Goal: Task Accomplishment & Management: Complete application form

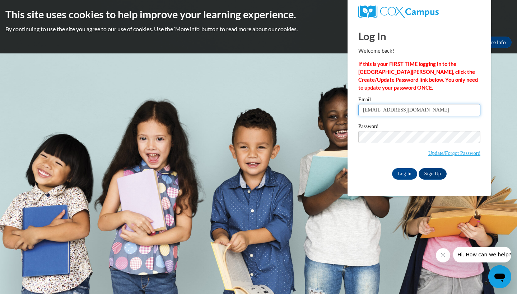
type input "[EMAIL_ADDRESS][DOMAIN_NAME]"
click at [401, 172] on input "Log In" at bounding box center [404, 173] width 25 height 11
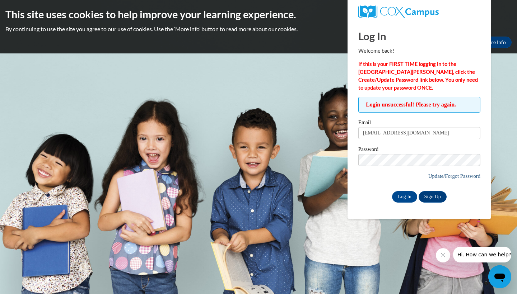
click at [444, 175] on link "Update/Forgot Password" at bounding box center [454, 176] width 52 height 6
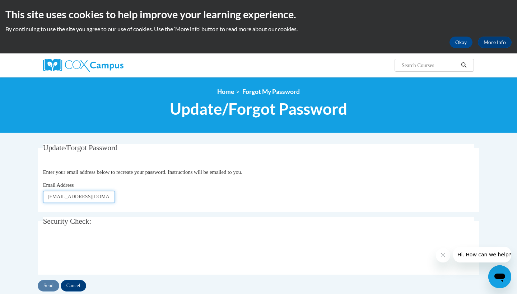
type input "[EMAIL_ADDRESS][DOMAIN_NAME]"
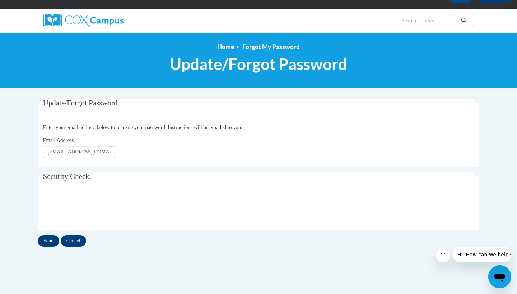
scroll to position [50, 0]
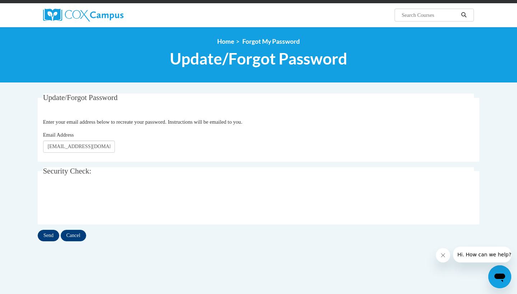
click at [52, 233] on input "Send" at bounding box center [49, 235] width 22 height 11
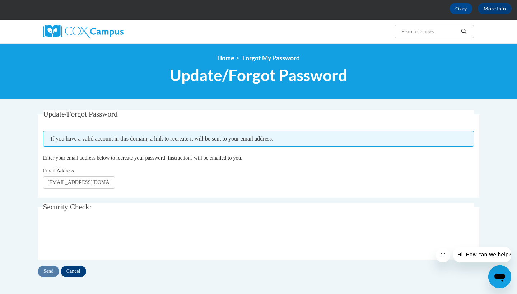
scroll to position [35, 0]
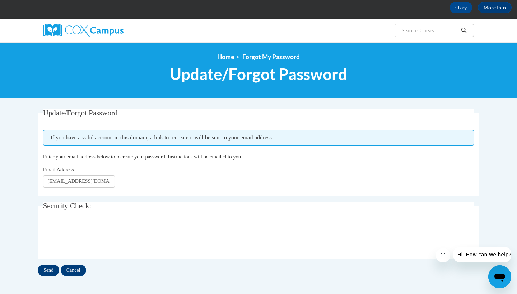
click at [46, 271] on input "Send" at bounding box center [49, 270] width 22 height 11
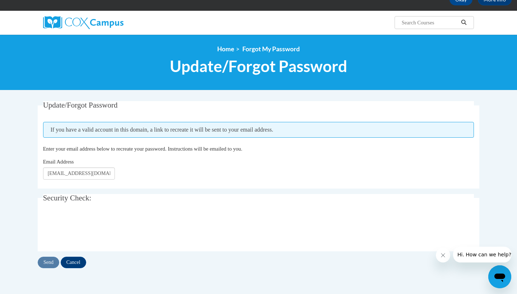
scroll to position [42, 0]
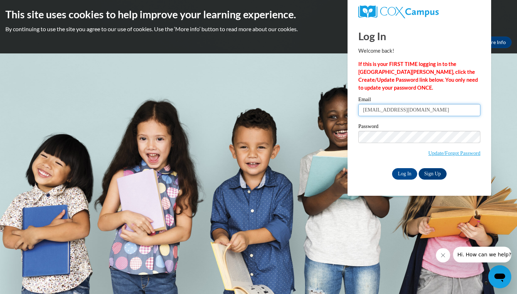
type input "[EMAIL_ADDRESS][DOMAIN_NAME]"
click at [402, 170] on input "Log In" at bounding box center [404, 173] width 25 height 11
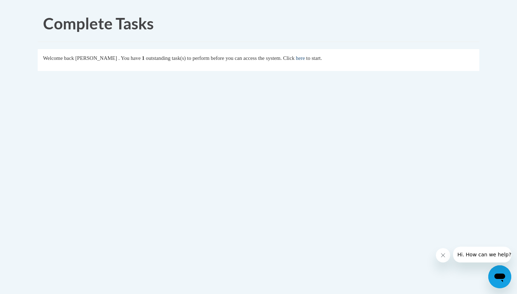
click at [305, 57] on link "here" at bounding box center [300, 58] width 9 height 6
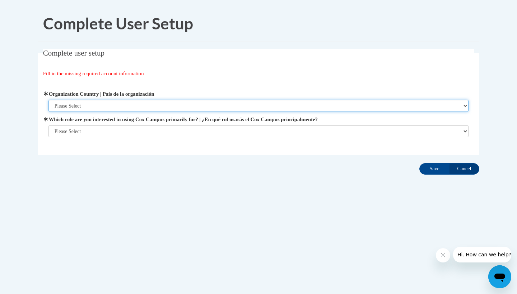
select select "ad49bcad-a171-4b2e-b99c-48b446064914"
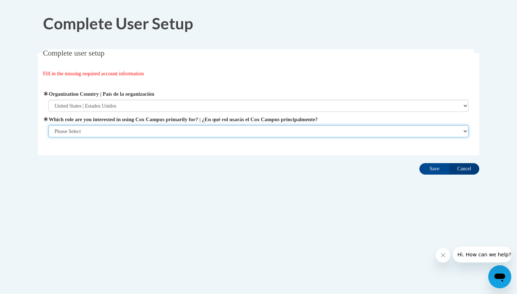
select select "fbf2d438-af2f-41f8-98f1-81c410e29de3"
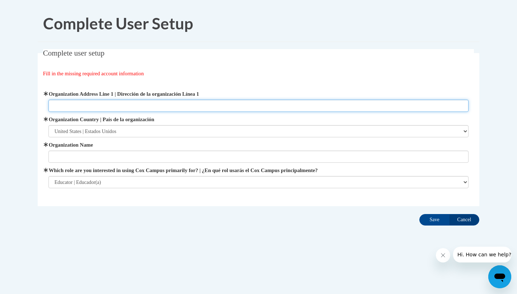
click at [109, 107] on input "Organization Address Line 1 | Dirección de la organización Línea 1" at bounding box center [258, 106] width 420 height 12
click at [106, 108] on input "Organization Address Line 1 | Dirección de la organización Línea 1" at bounding box center [258, 106] width 420 height 12
type input "1150 Whiterock Ave Waukesha, WI 53188"
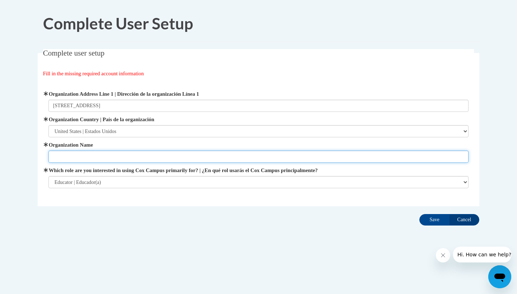
click at [145, 160] on input "Organization Name" at bounding box center [258, 157] width 420 height 12
type input "School District of Waukesha"
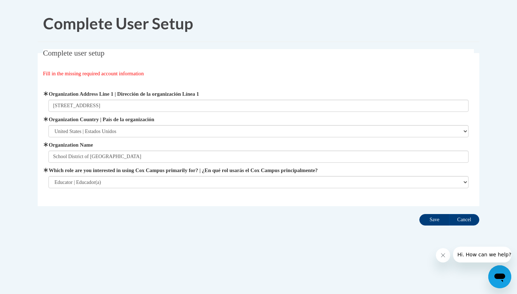
click at [439, 221] on input "Save" at bounding box center [434, 219] width 30 height 11
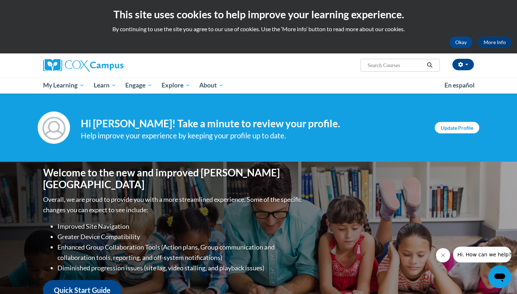
click at [459, 128] on link "Update Profile" at bounding box center [457, 127] width 45 height 11
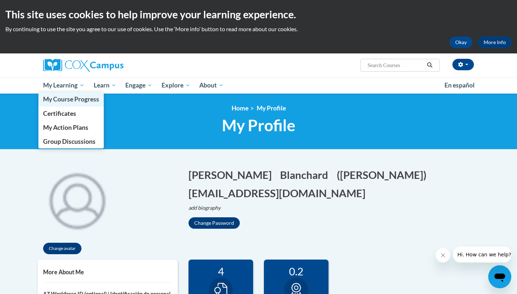
click at [80, 102] on span "My Course Progress" at bounding box center [71, 99] width 56 height 8
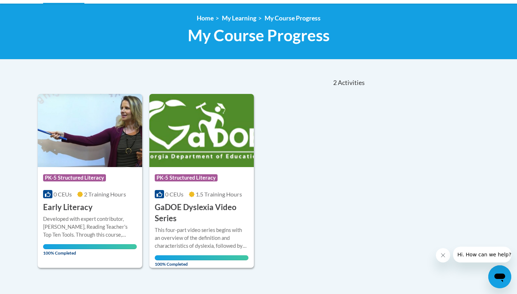
scroll to position [89, 0]
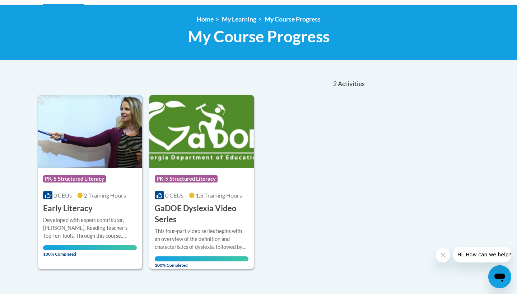
click at [233, 22] on link "My Learning" at bounding box center [239, 19] width 34 height 8
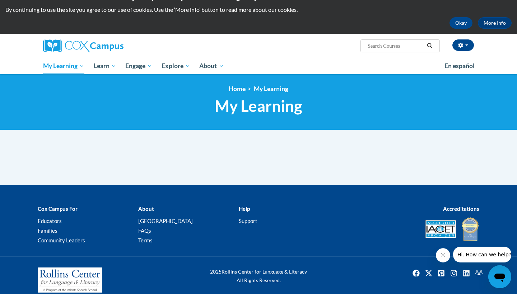
scroll to position [20, 0]
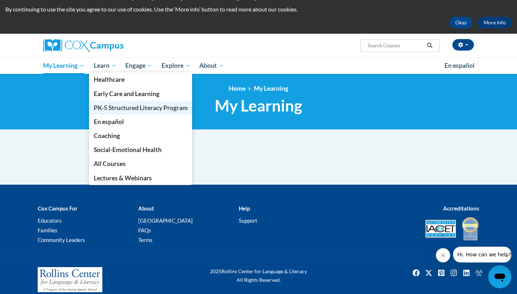
click at [118, 107] on span "PK-5 Structured Literacy Program" at bounding box center [141, 108] width 94 height 8
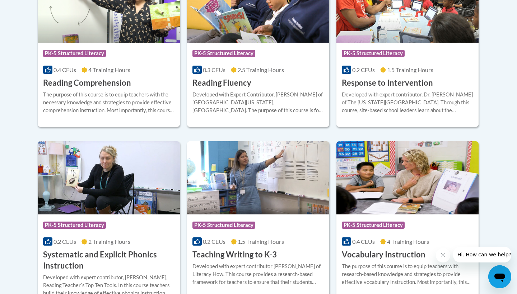
scroll to position [727, 0]
